Goal: Download file/media

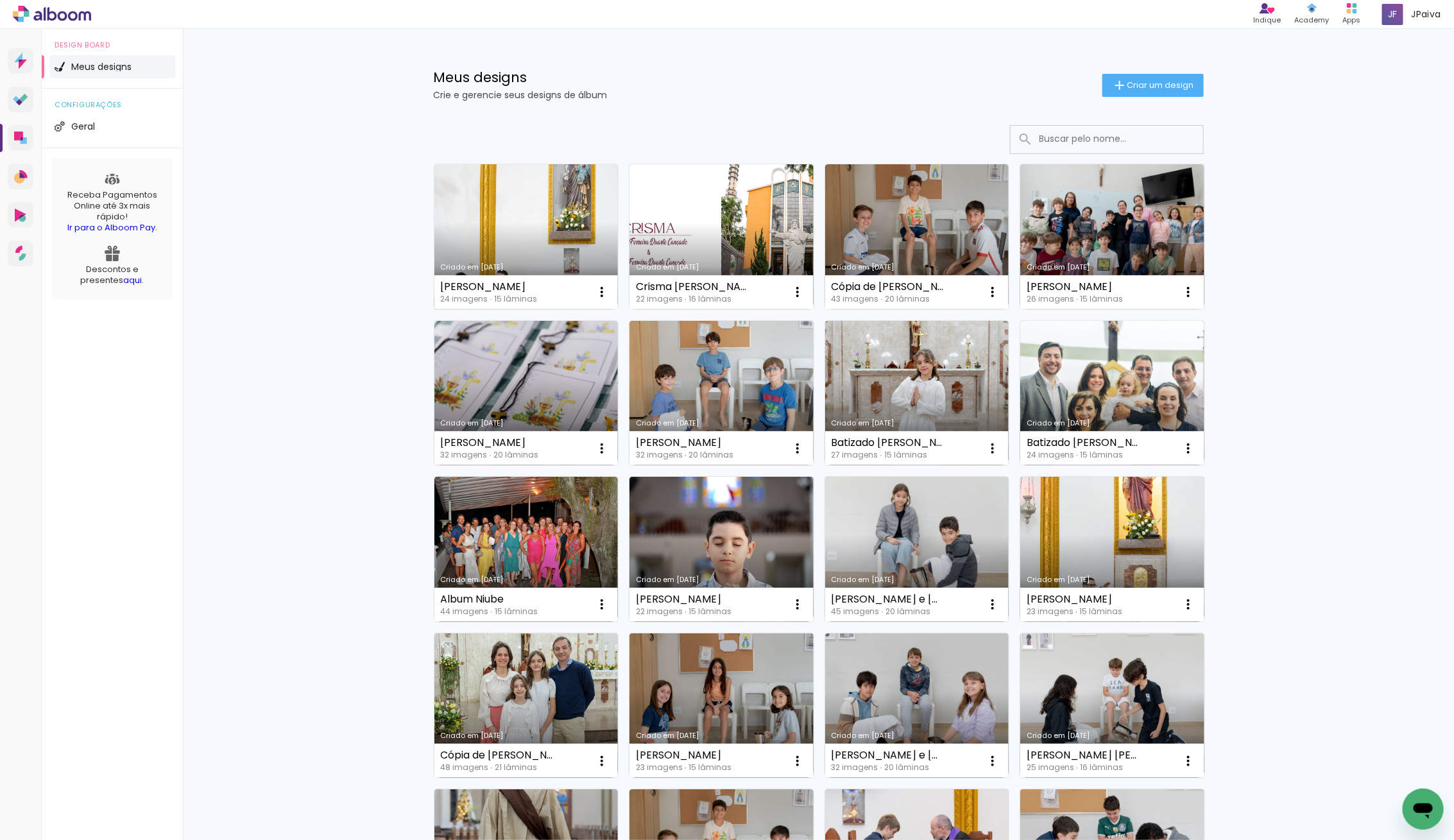
click at [499, 211] on link "Criado em [DATE]" at bounding box center [526, 236] width 184 height 145
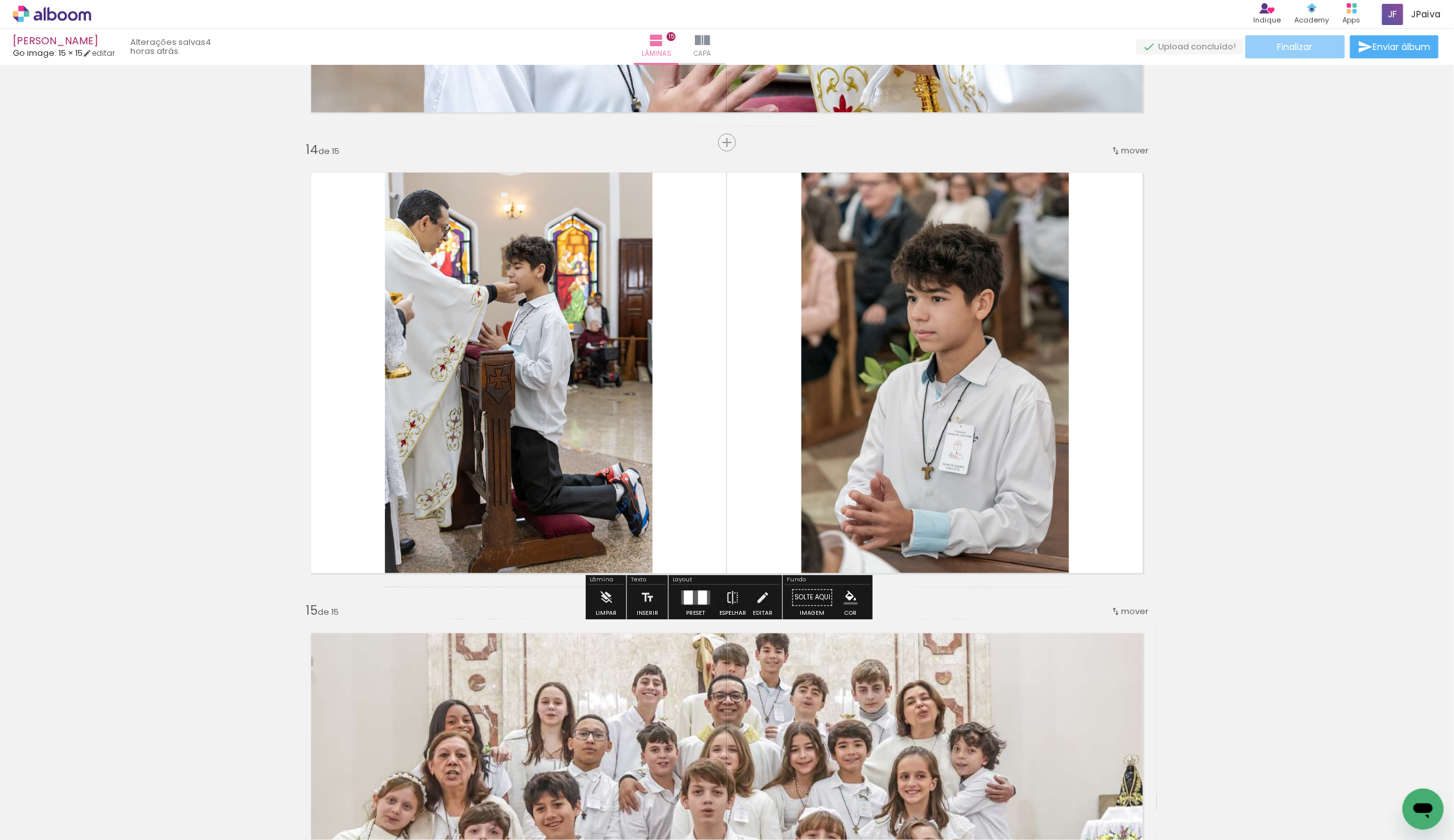
scroll to position [5930, 0]
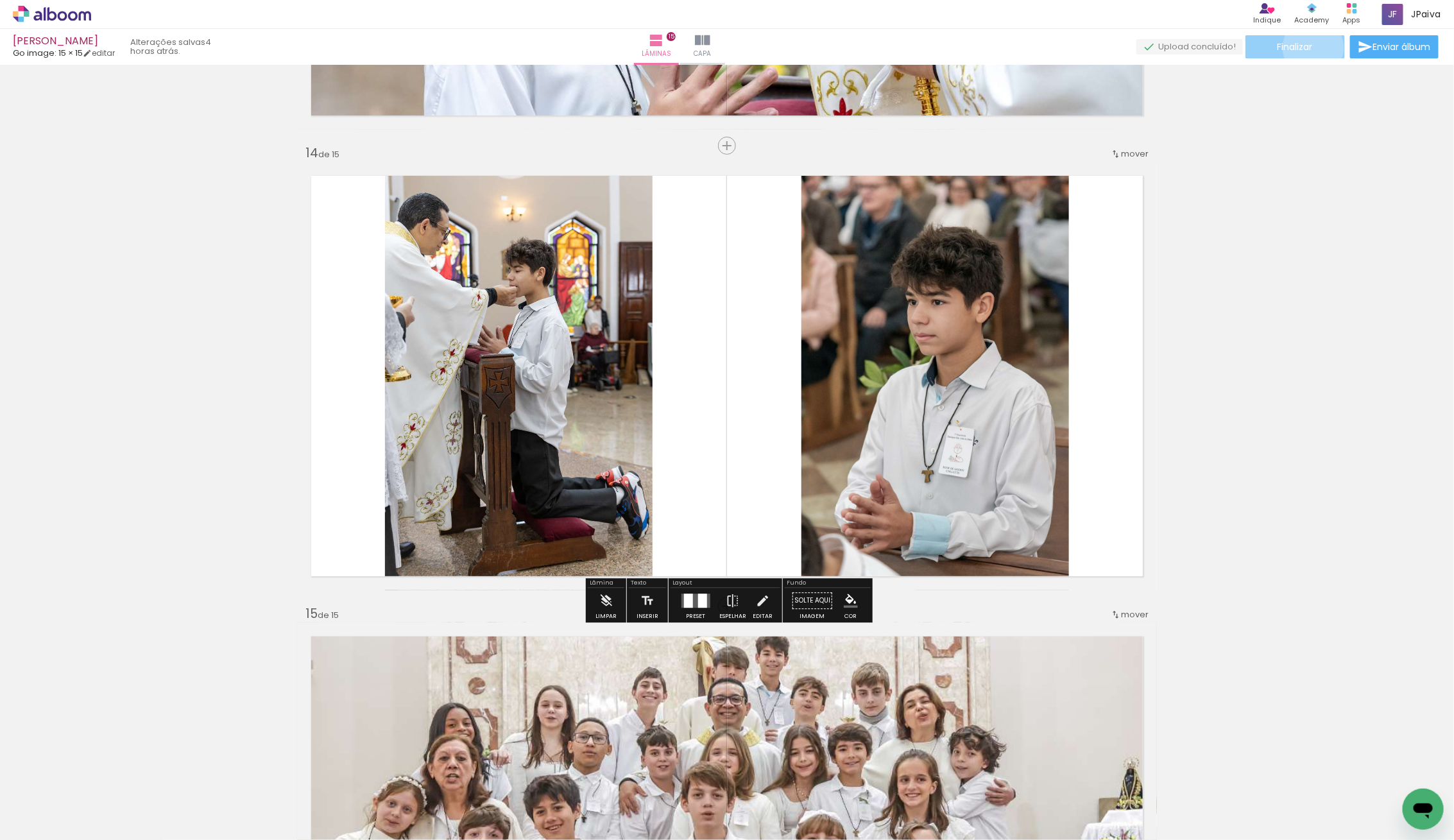
click at [1309, 48] on span "Finalizar" at bounding box center [1295, 47] width 36 height 9
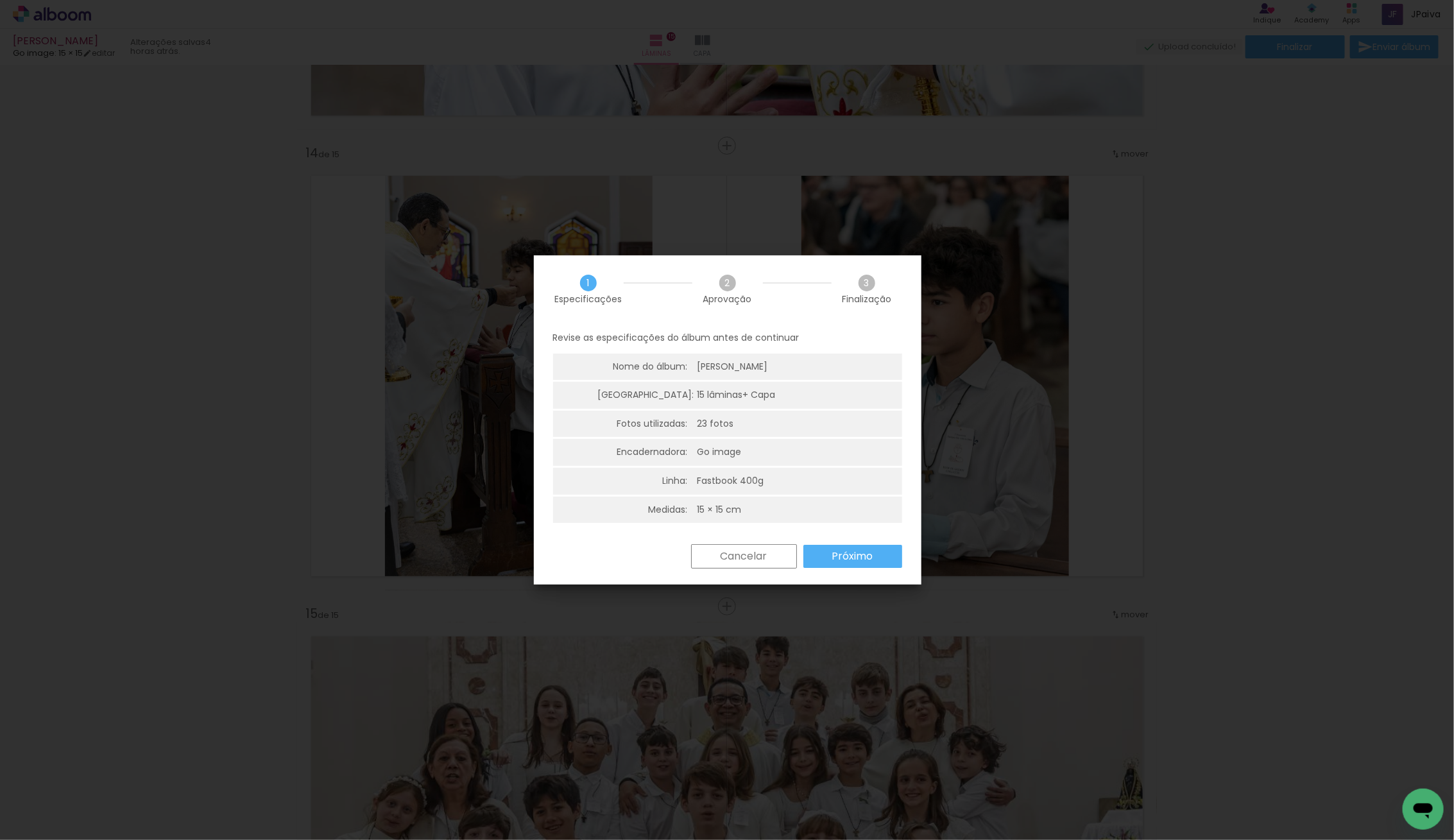
click at [0, 0] on slot "Próximo" at bounding box center [0, 0] width 0 height 0
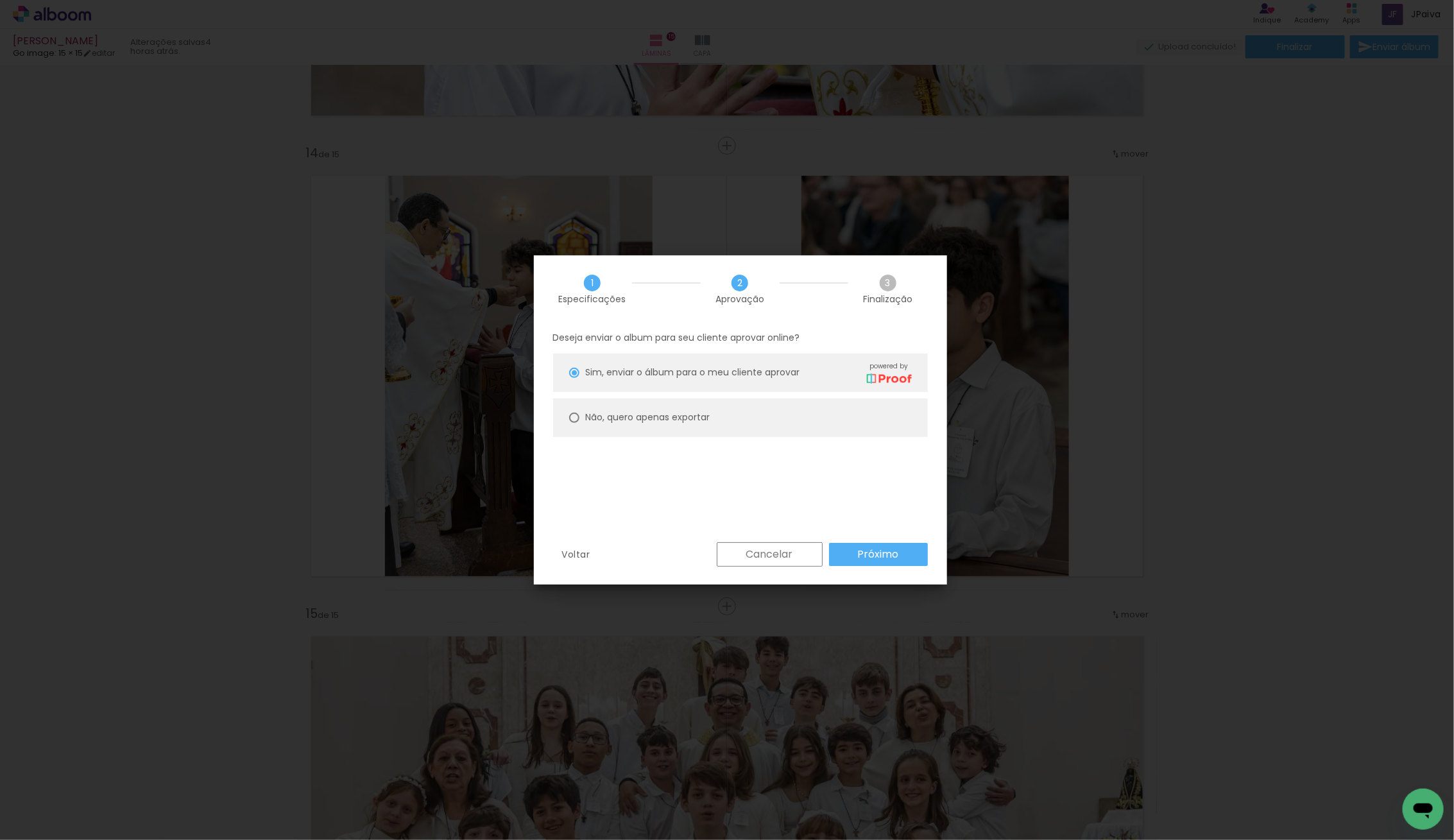
click at [0, 0] on slot "Não, quero apenas exportar" at bounding box center [0, 0] width 0 height 0
type paper-radio-button "on"
click at [0, 0] on slot "Próximo" at bounding box center [0, 0] width 0 height 0
type input "Alta, 300 DPI"
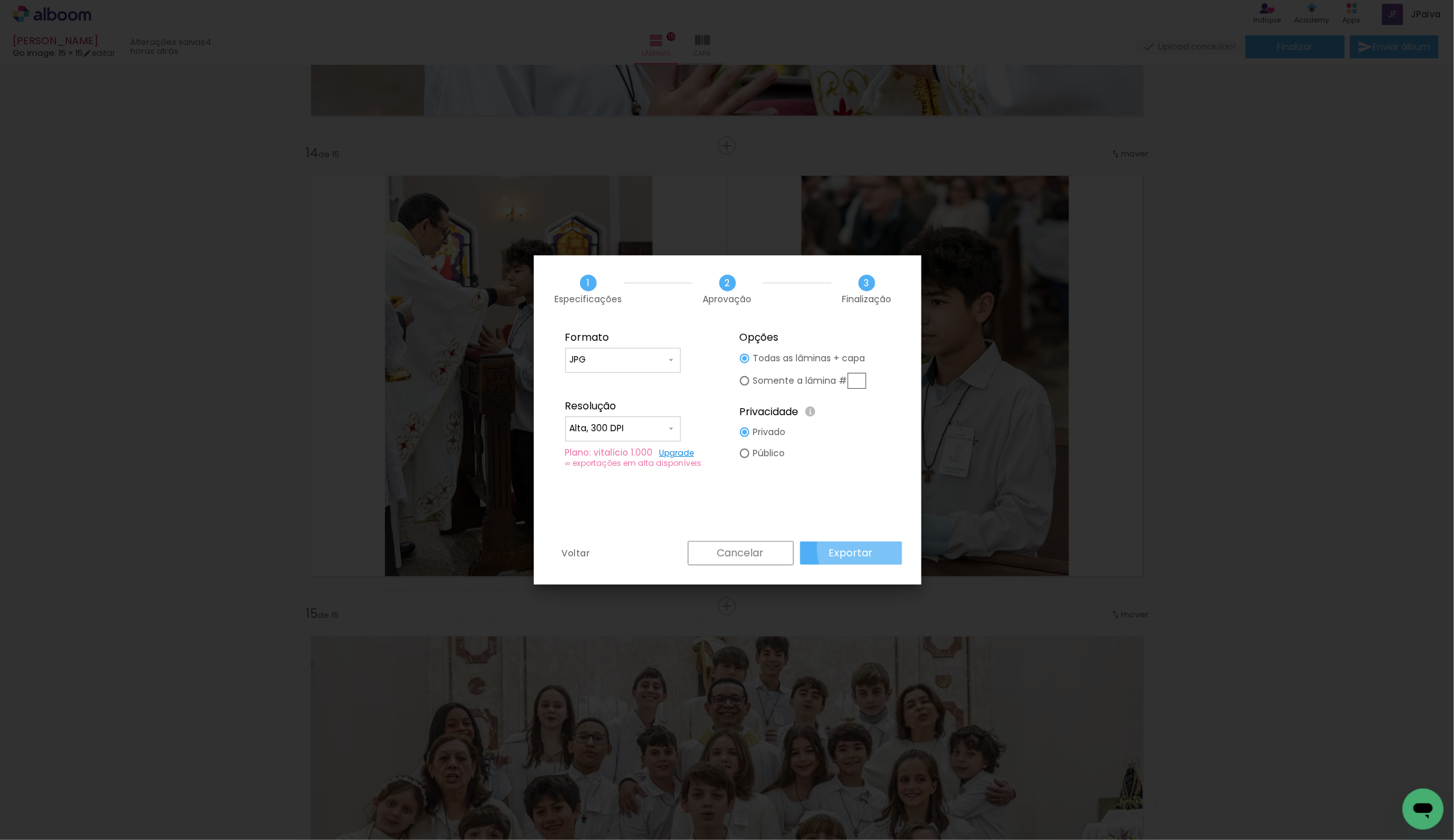
click at [883, 547] on paper-button "Exportar" at bounding box center [850, 553] width 102 height 23
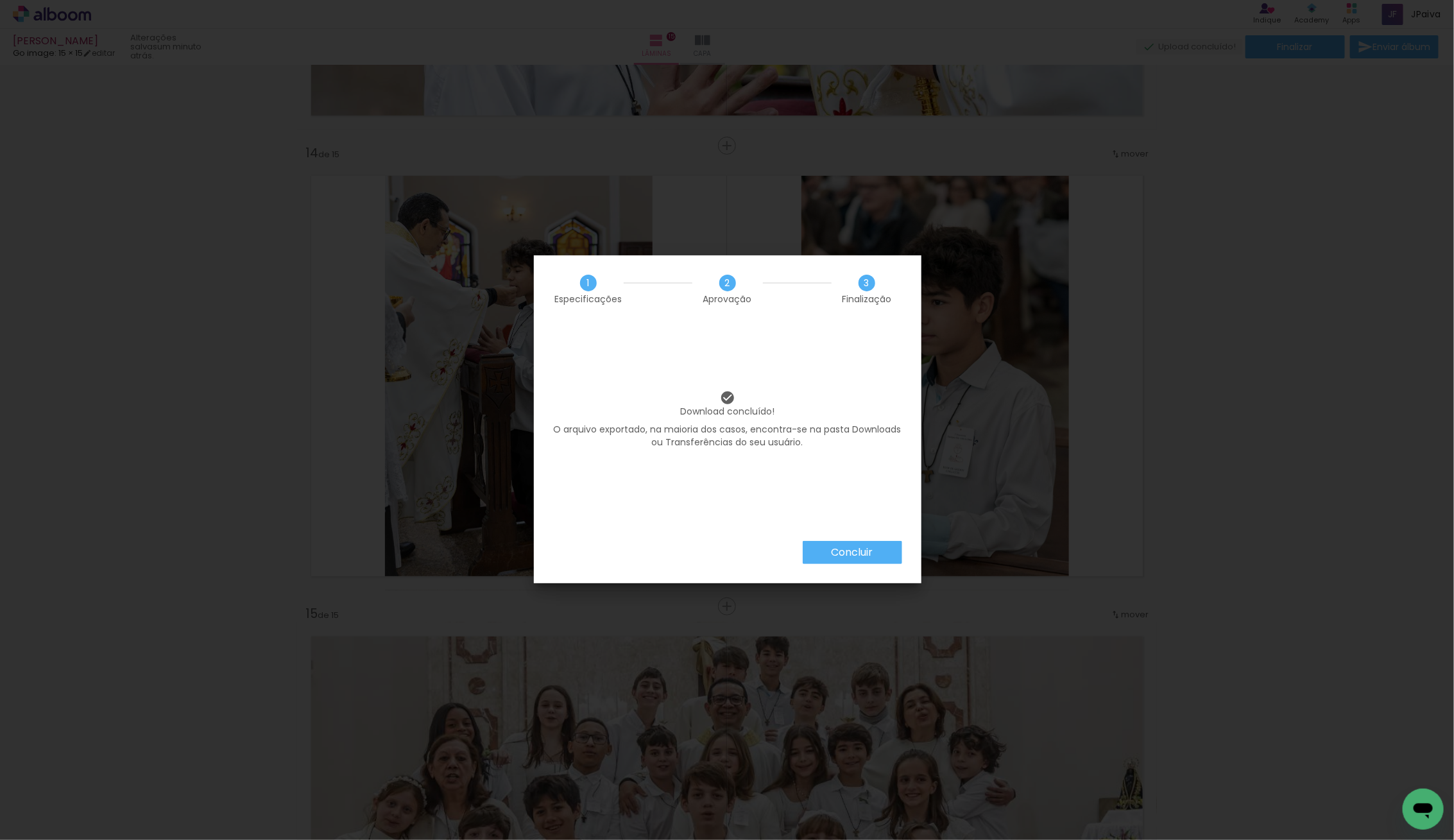
click at [0, 0] on slot "Concluir" at bounding box center [0, 0] width 0 height 0
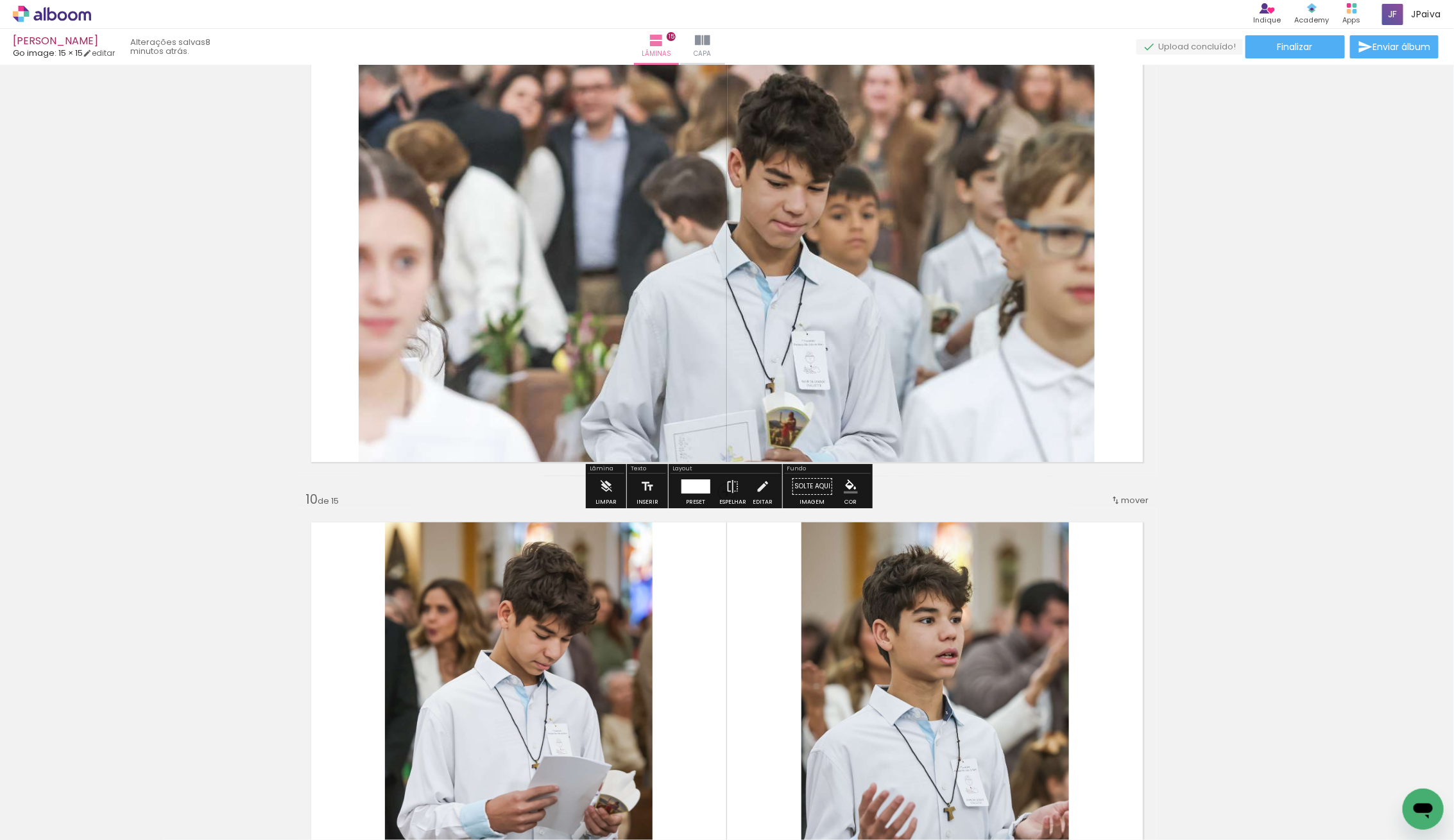
scroll to position [3719, 0]
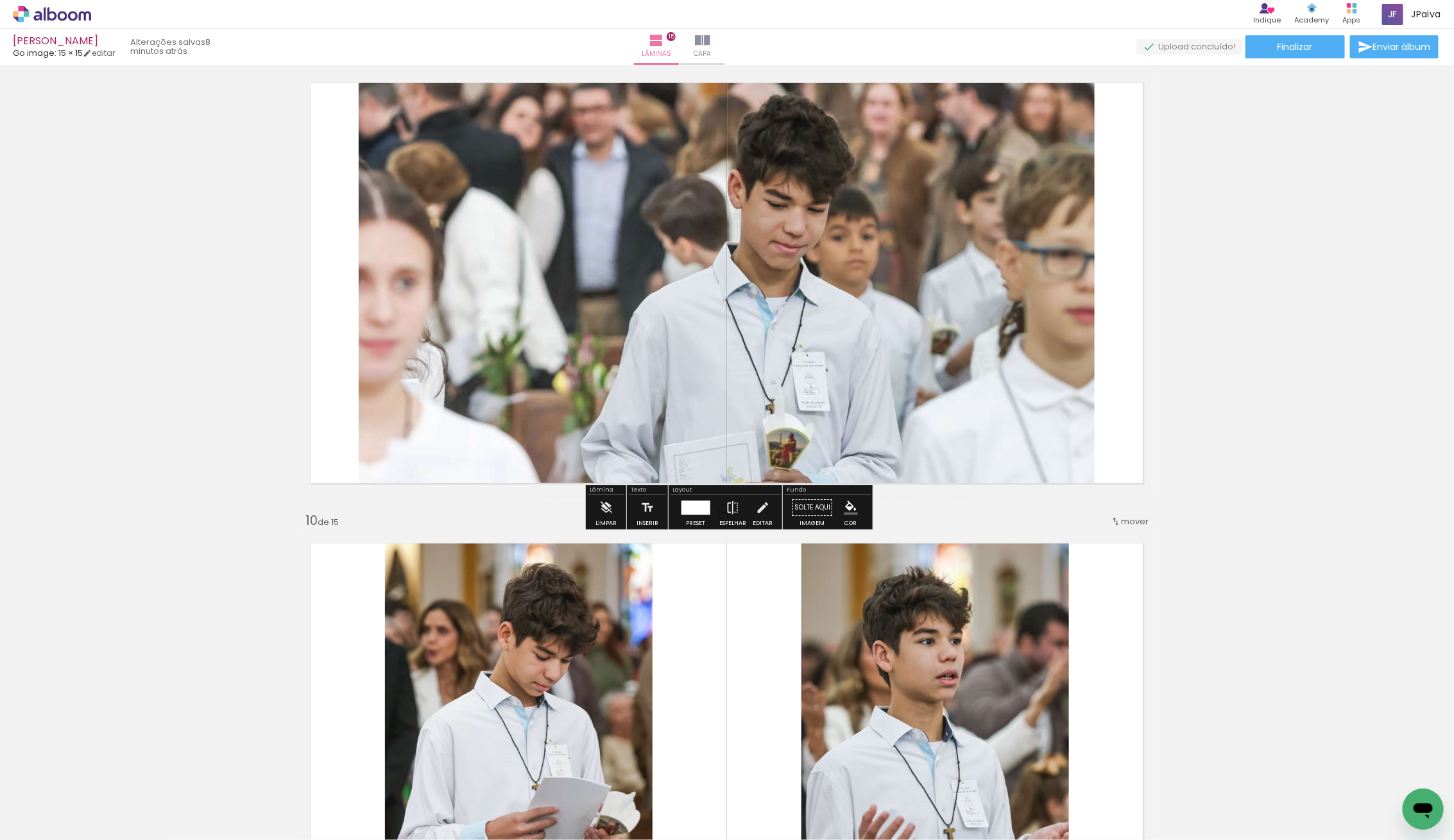
click at [50, 11] on icon at bounding box center [52, 14] width 78 height 17
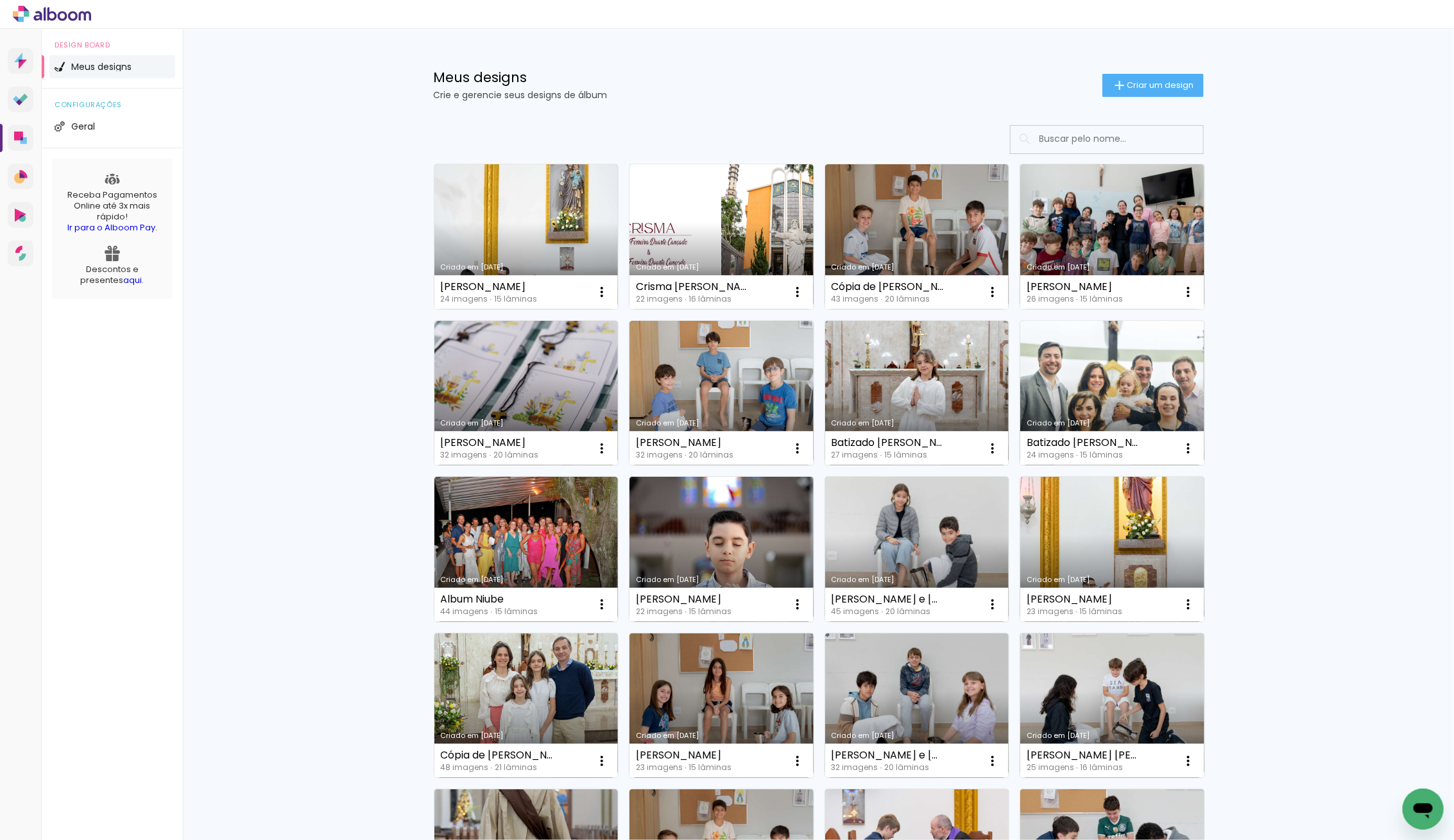
click at [313, 174] on div "Meus designs Crie e gerencie seus designs de álbum Criar um design Criado em 15…" at bounding box center [819, 711] width 1271 height 1364
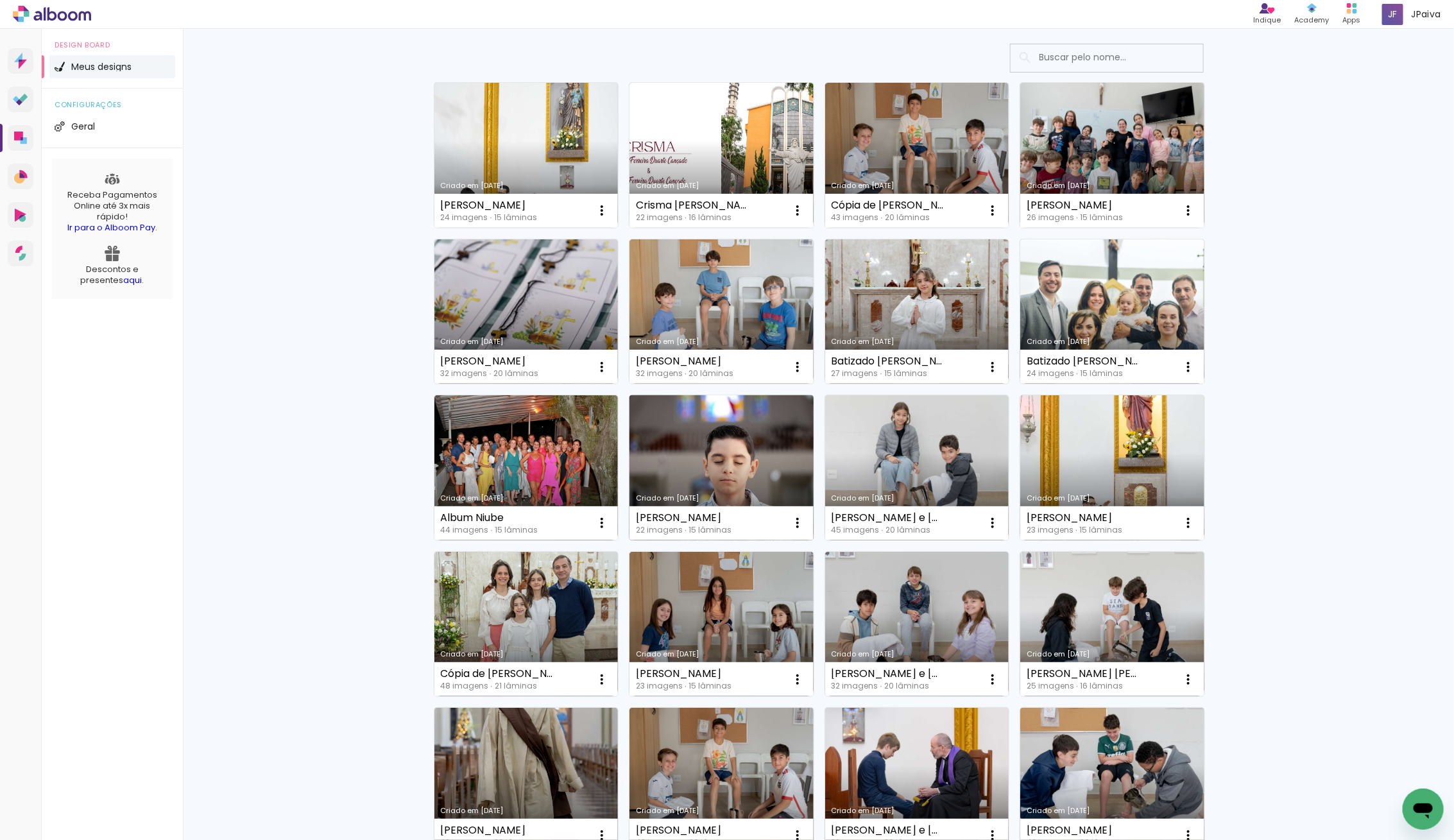
scroll to position [95, 0]
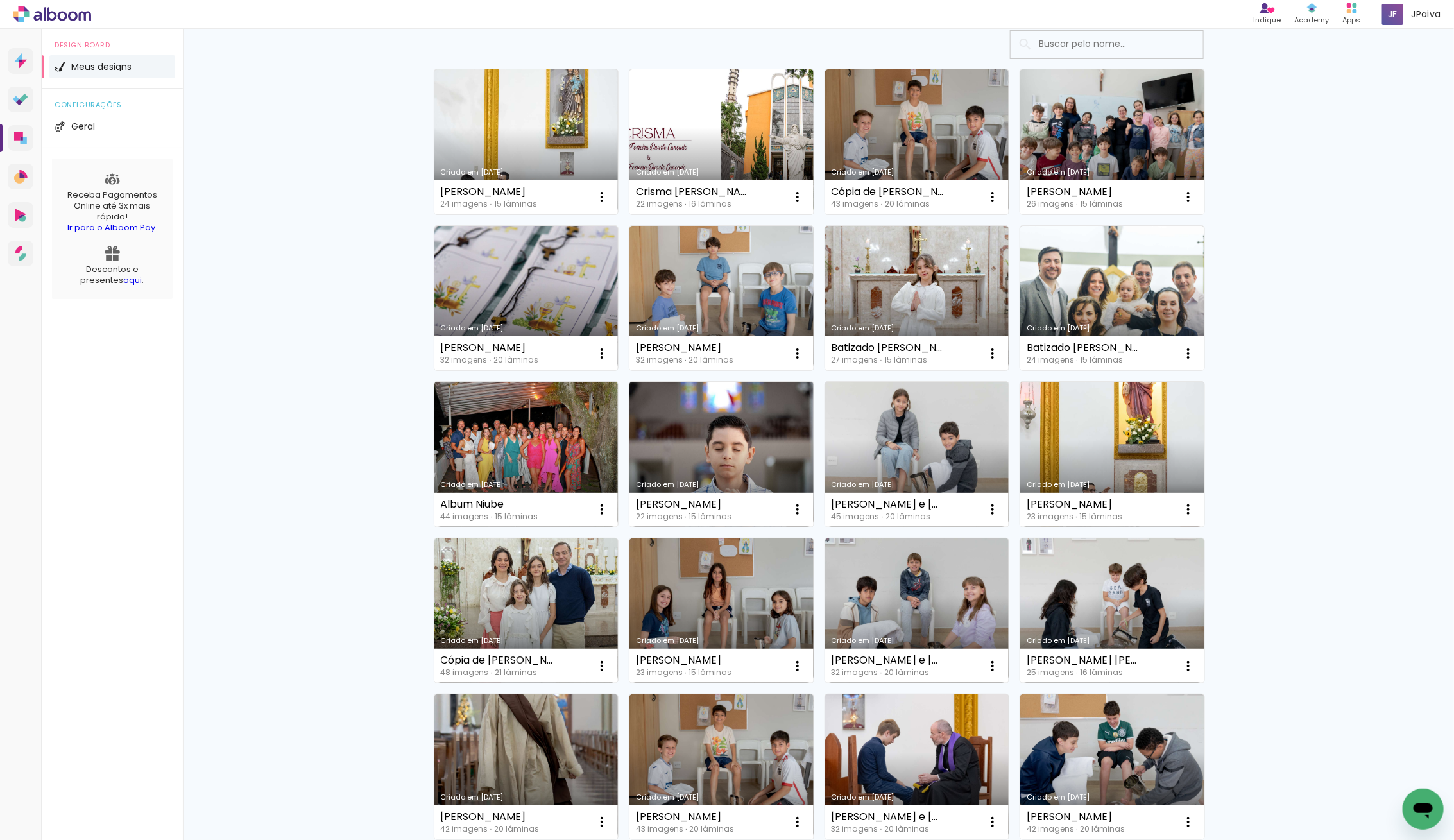
click at [707, 455] on link "Criado em [DATE]" at bounding box center [721, 454] width 184 height 145
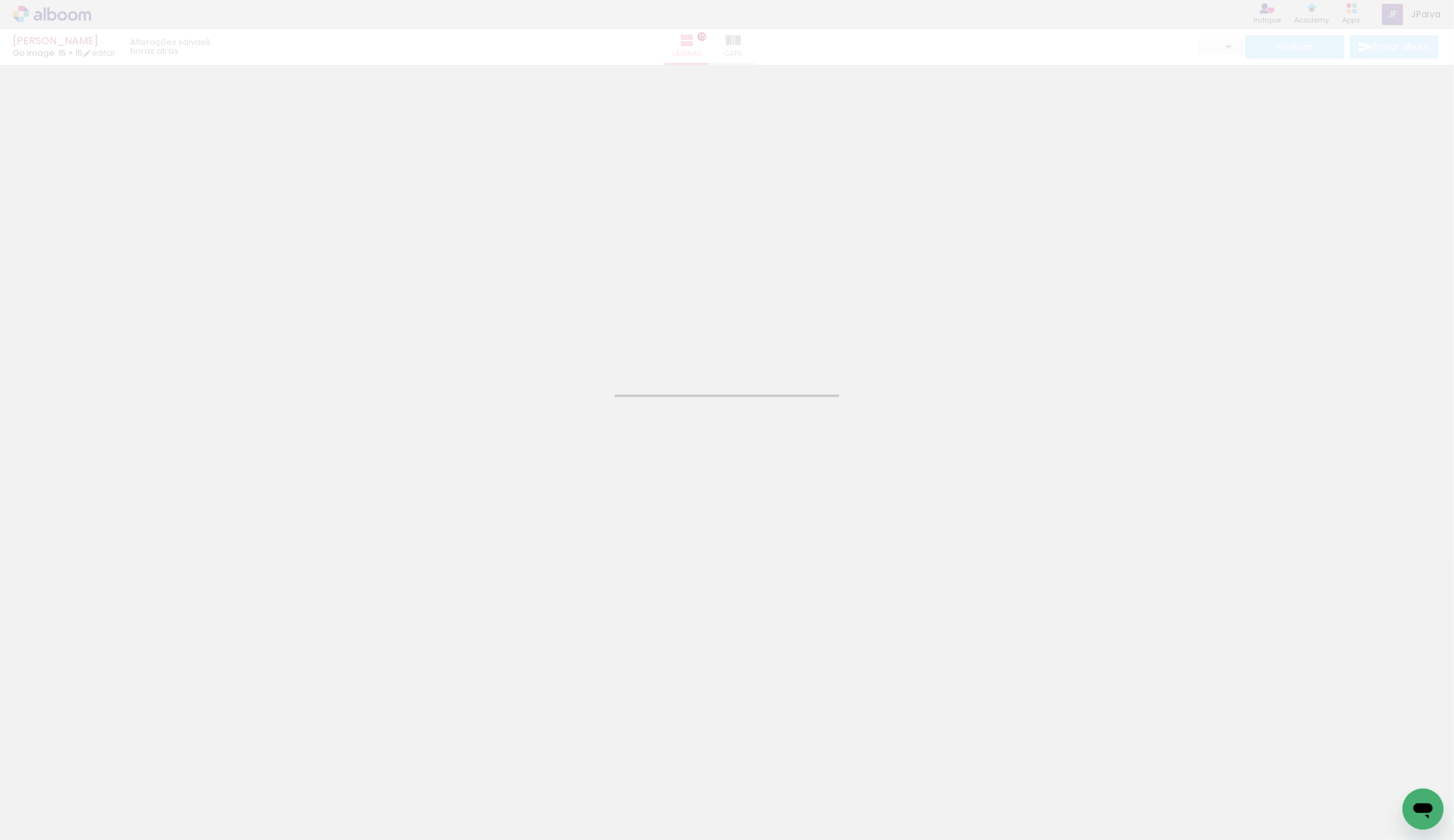
type input "JPG"
type input "Alta, 300 DPI"
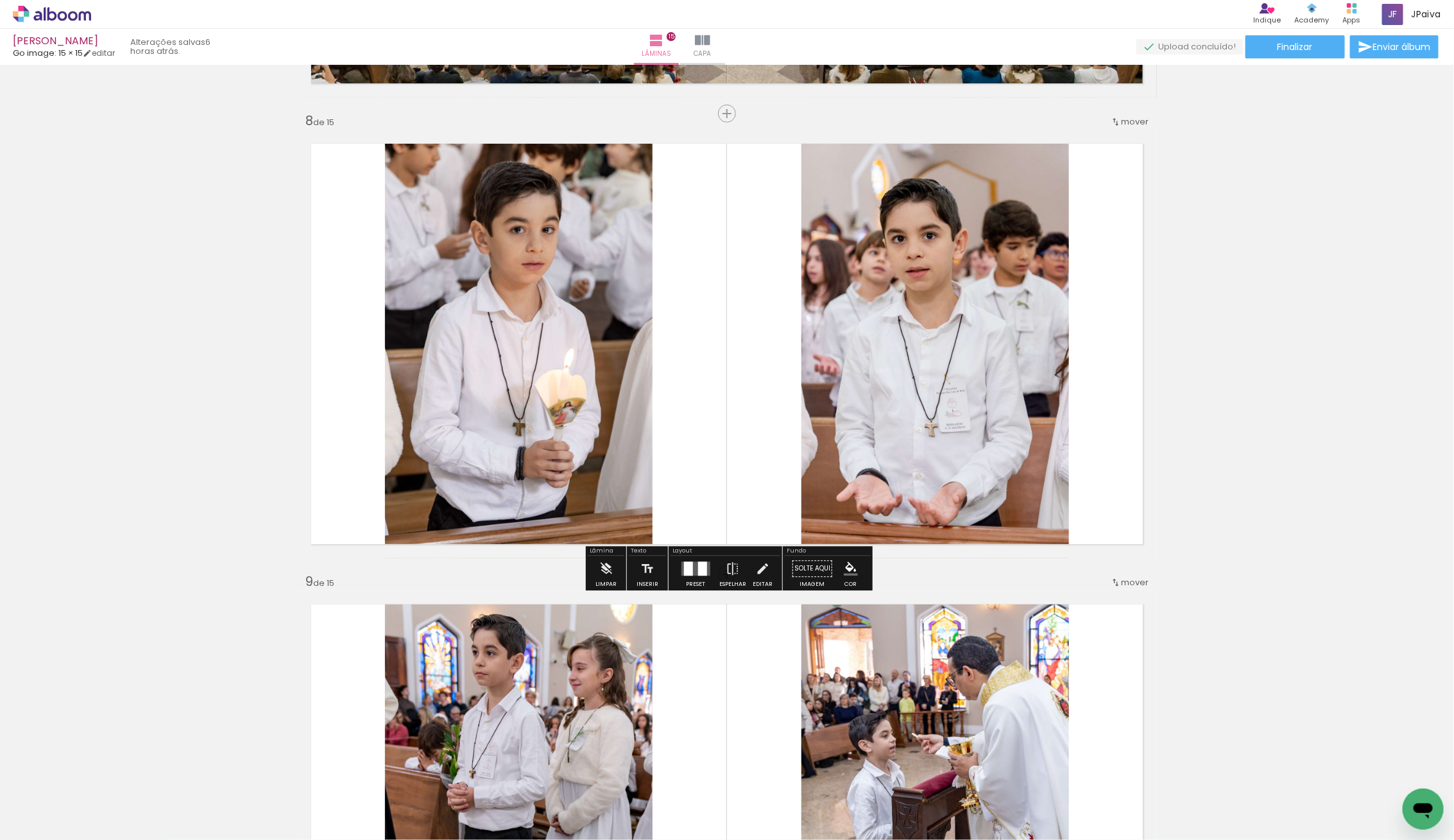
scroll to position [3182, 0]
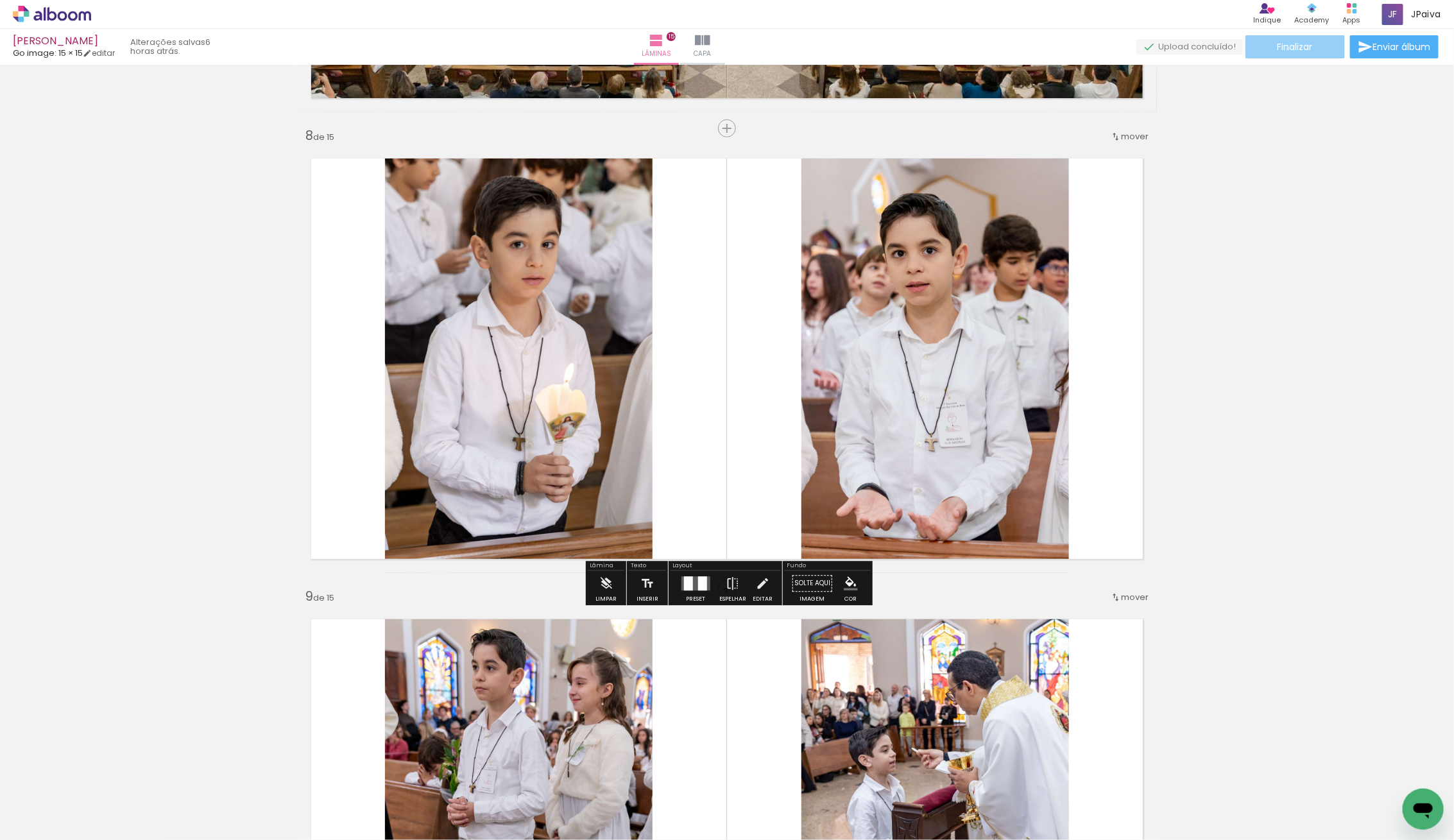
click at [1283, 49] on span "Finalizar" at bounding box center [1295, 47] width 36 height 9
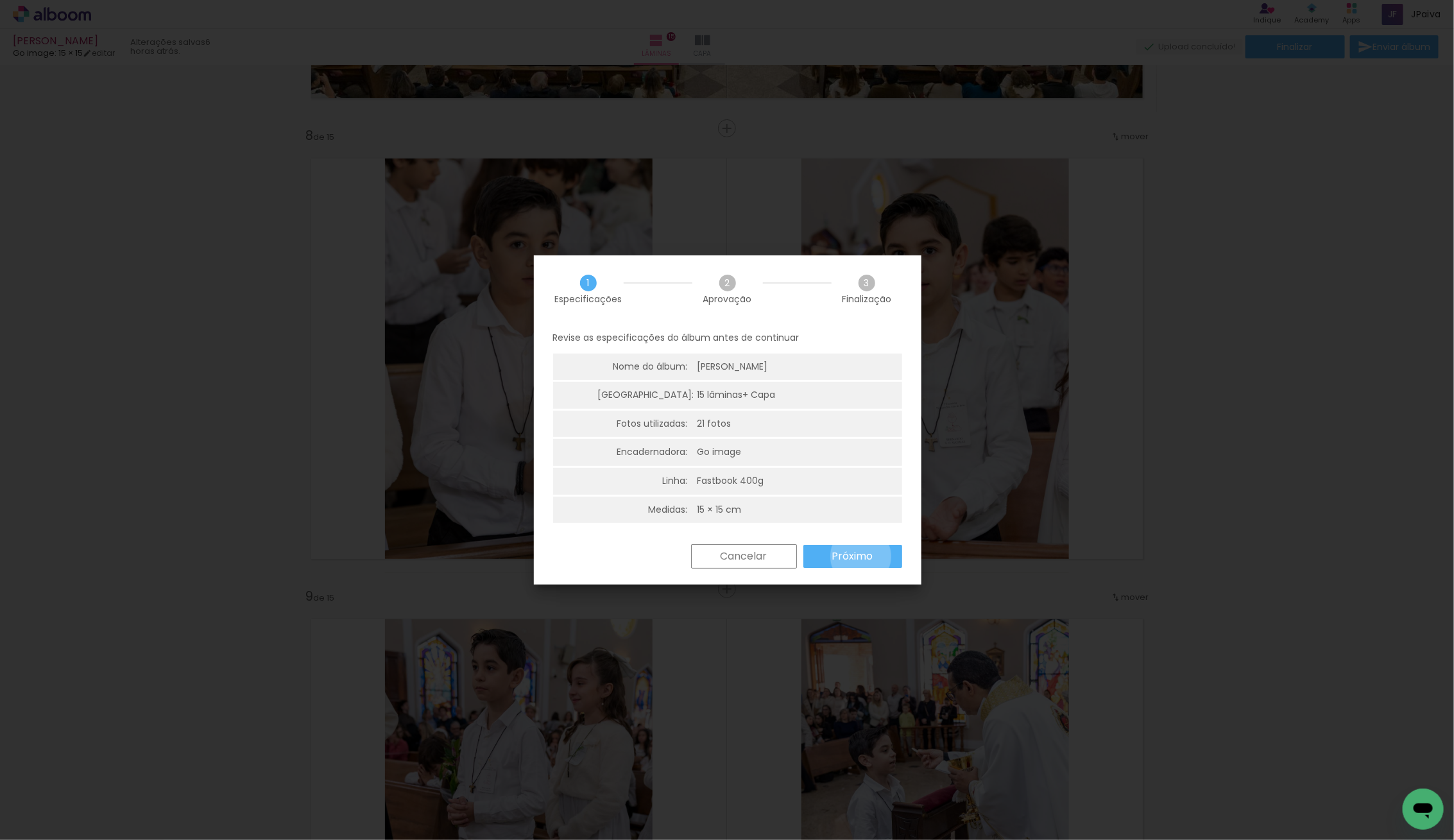
click at [0, 0] on slot "Próximo" at bounding box center [0, 0] width 0 height 0
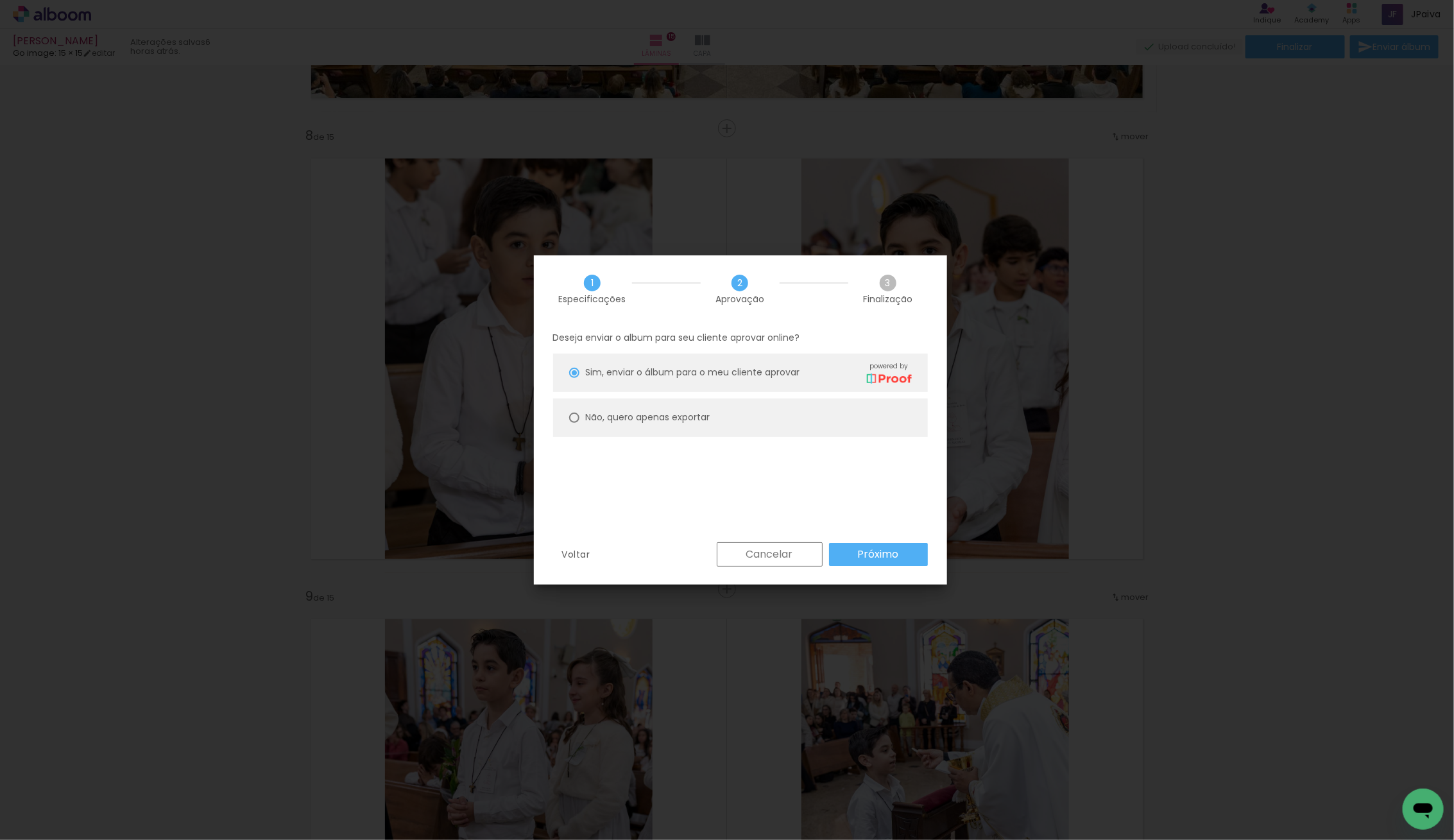
drag, startPoint x: 595, startPoint y: 413, endPoint x: 631, endPoint y: 427, distance: 38.6
click at [0, 0] on slot "Não, quero apenas exportar" at bounding box center [0, 0] width 0 height 0
type paper-radio-button "on"
click at [0, 0] on slot "Próximo" at bounding box center [0, 0] width 0 height 0
type input "Alta, 300 DPI"
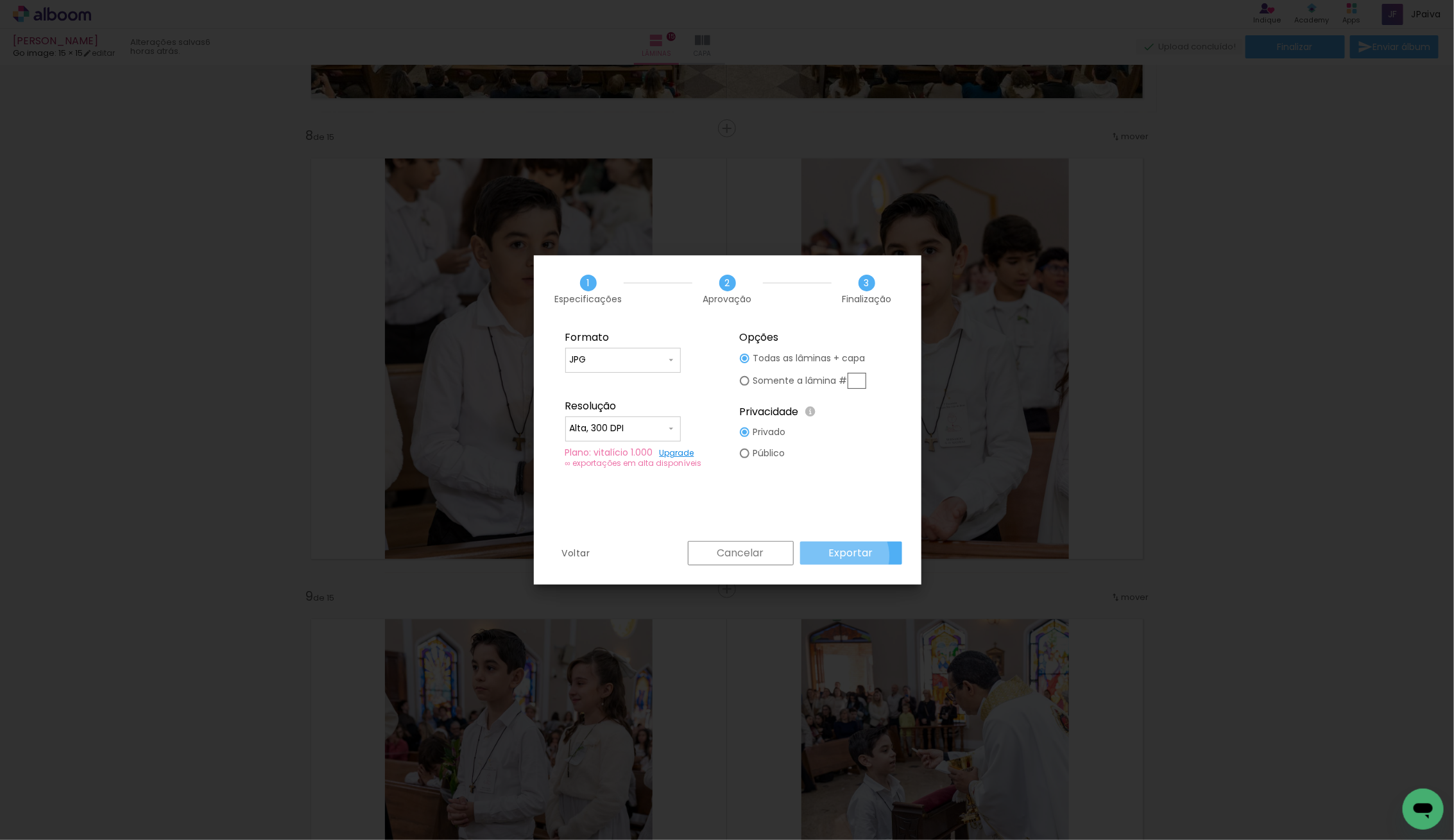
click at [0, 0] on slot "Exportar" at bounding box center [0, 0] width 0 height 0
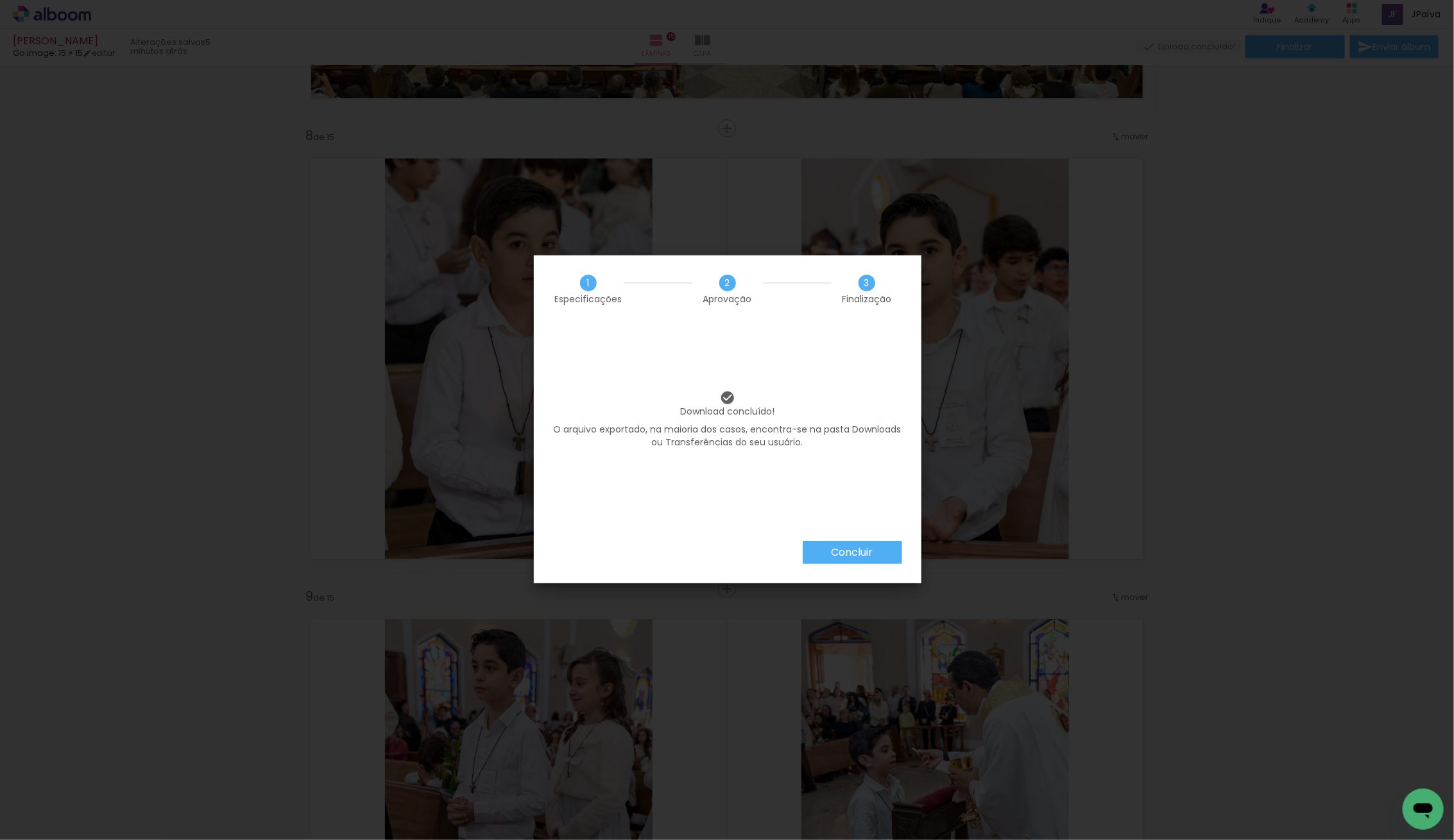
click at [0, 0] on slot "Concluir" at bounding box center [0, 0] width 0 height 0
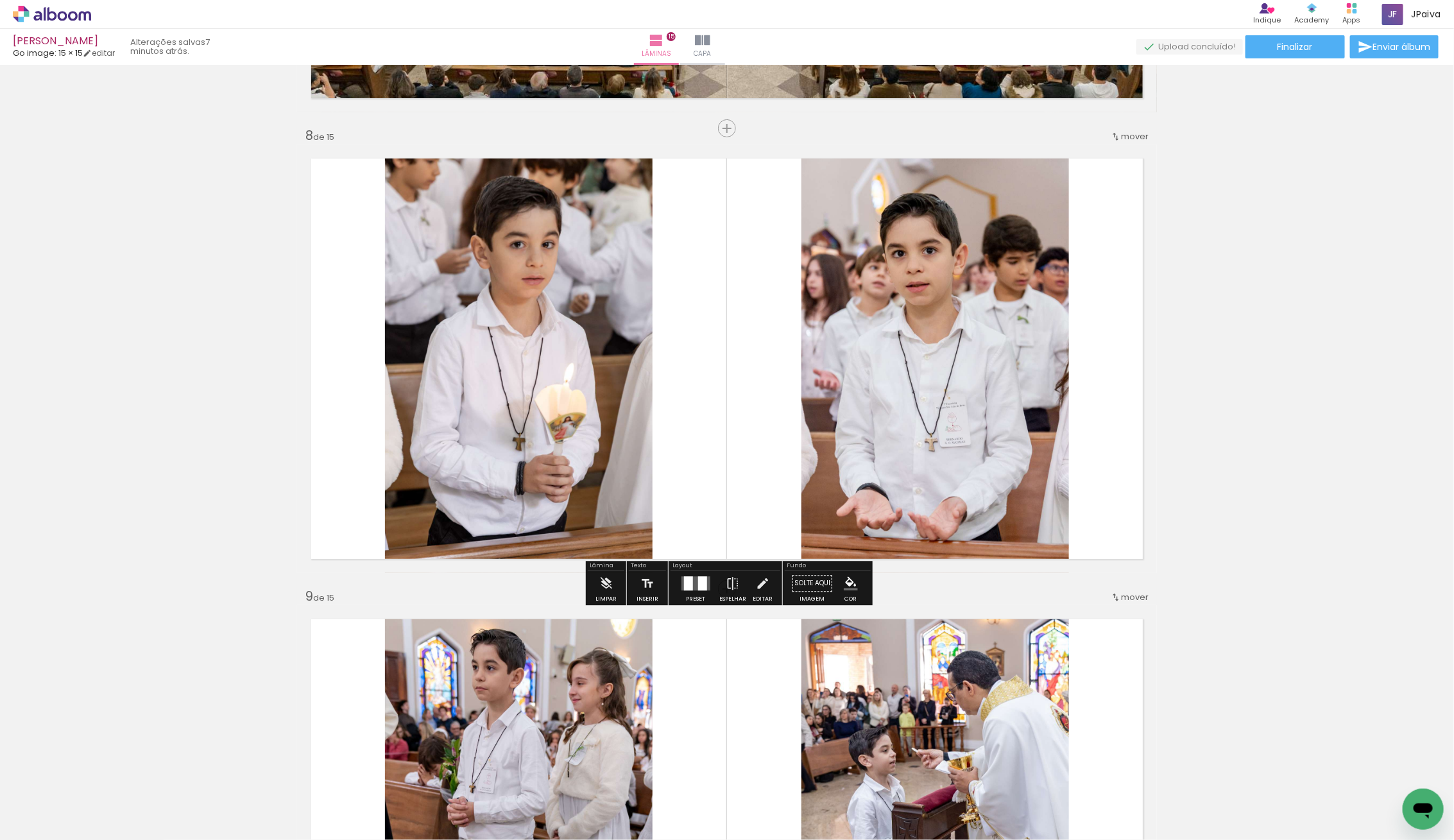
click at [57, 17] on icon at bounding box center [52, 14] width 78 height 17
